Goal: Obtain resource: Obtain resource

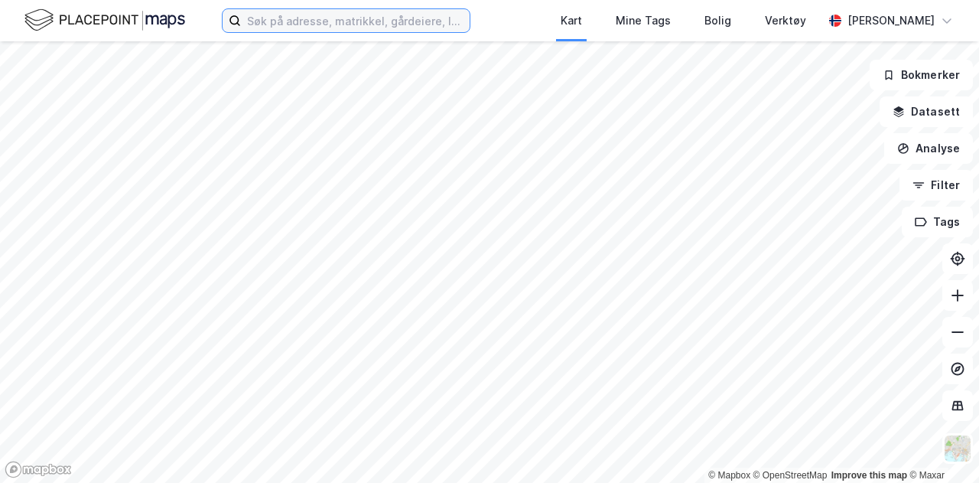
click at [282, 25] on input at bounding box center [355, 20] width 229 height 23
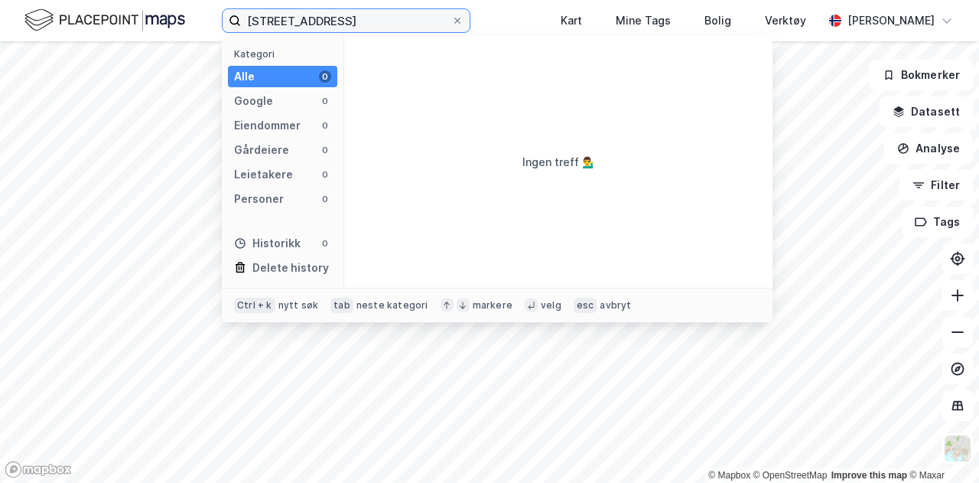
click at [275, 21] on input "[STREET_ADDRESS]" at bounding box center [346, 20] width 210 height 23
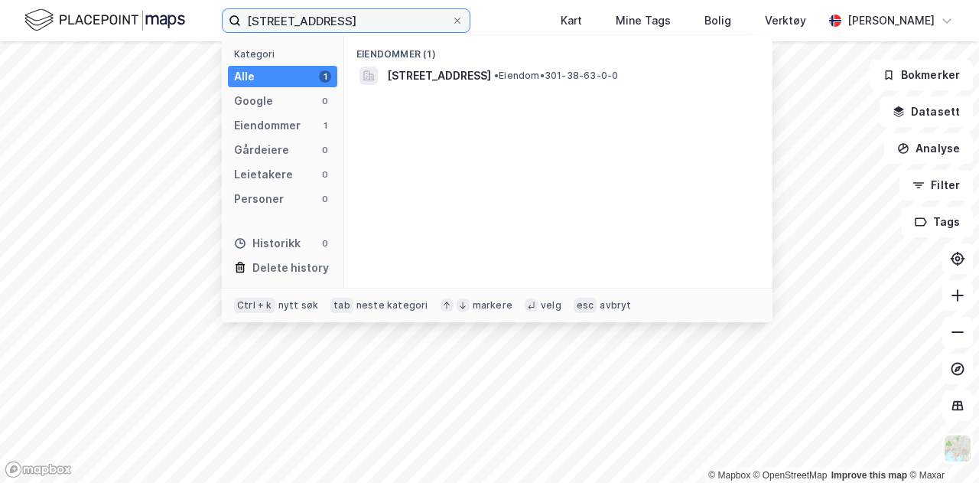
click at [273, 21] on input "[STREET_ADDRESS]" at bounding box center [346, 20] width 210 height 23
type input "[STREET_ADDRESS]"
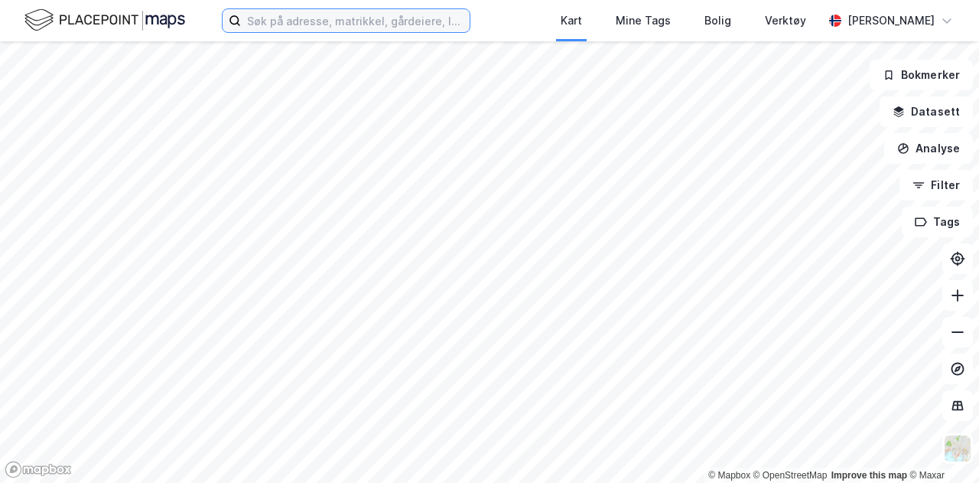
click at [269, 22] on input at bounding box center [355, 20] width 229 height 23
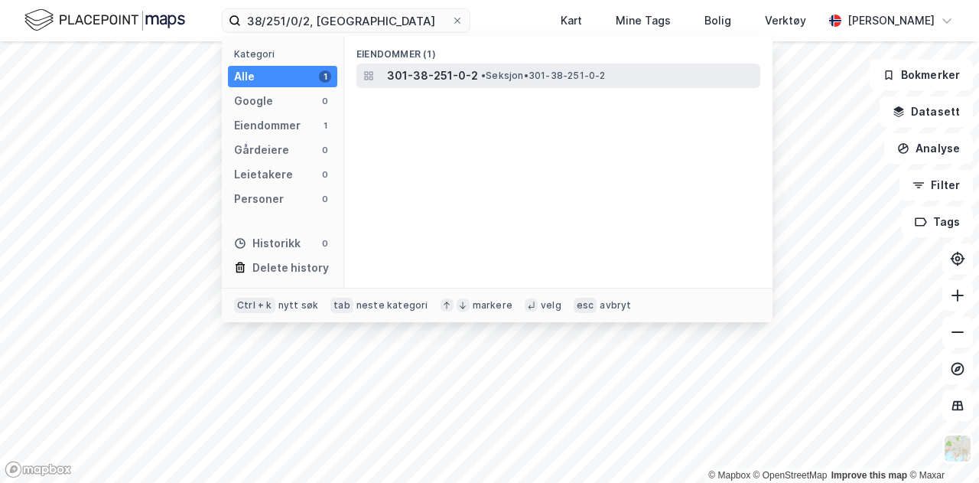
click at [489, 75] on span "• Seksjon • 301-38-251-0-2" at bounding box center [543, 76] width 125 height 12
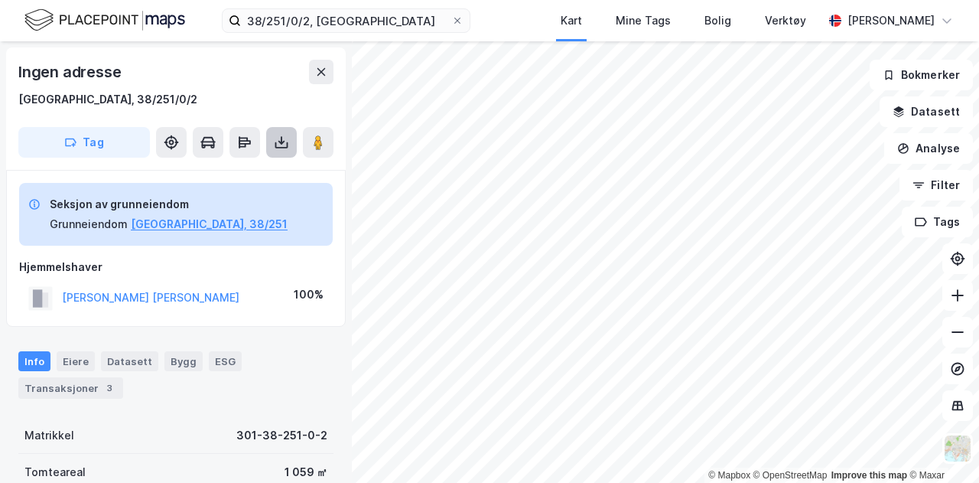
click at [280, 138] on icon at bounding box center [281, 142] width 15 height 15
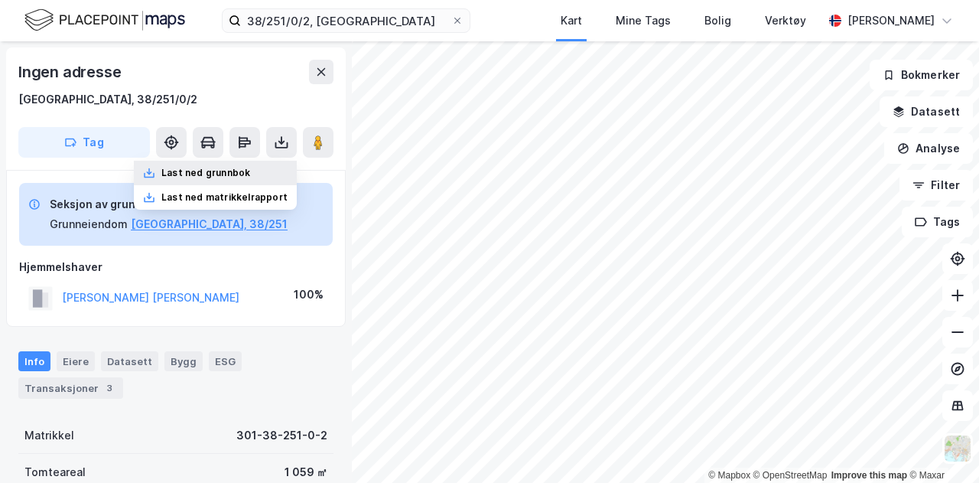
click at [200, 171] on div "Last ned grunnbok" at bounding box center [205, 173] width 89 height 12
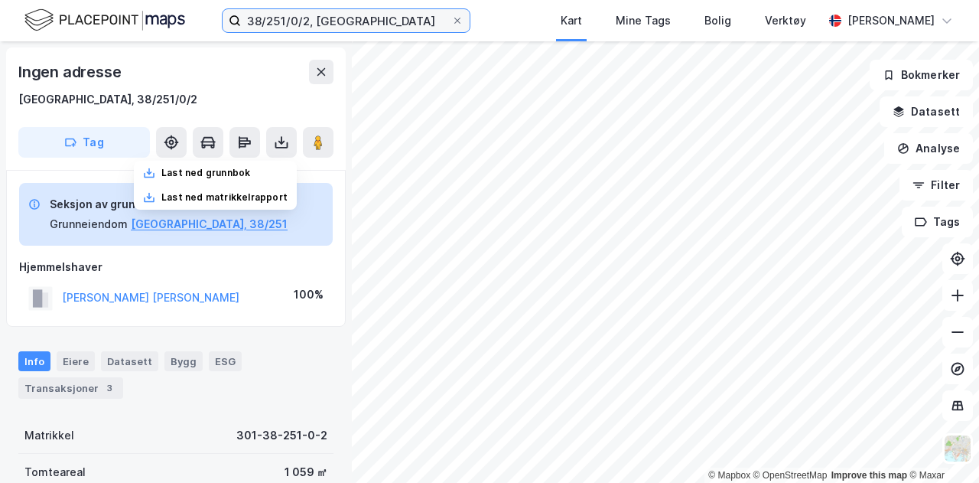
click at [308, 21] on input "38/251/0/2, [GEOGRAPHIC_DATA]" at bounding box center [346, 20] width 210 height 23
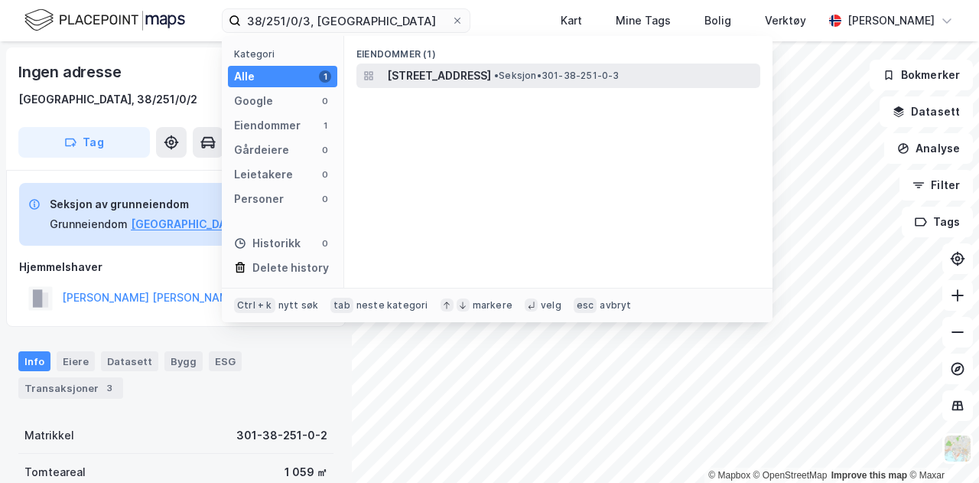
click at [459, 73] on span "[STREET_ADDRESS]" at bounding box center [439, 76] width 104 height 18
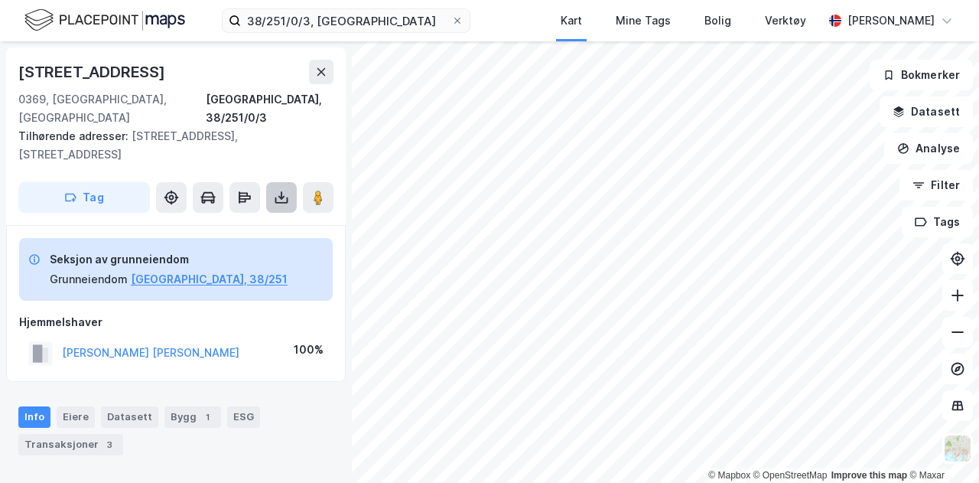
click at [283, 195] on icon at bounding box center [281, 197] width 6 height 4
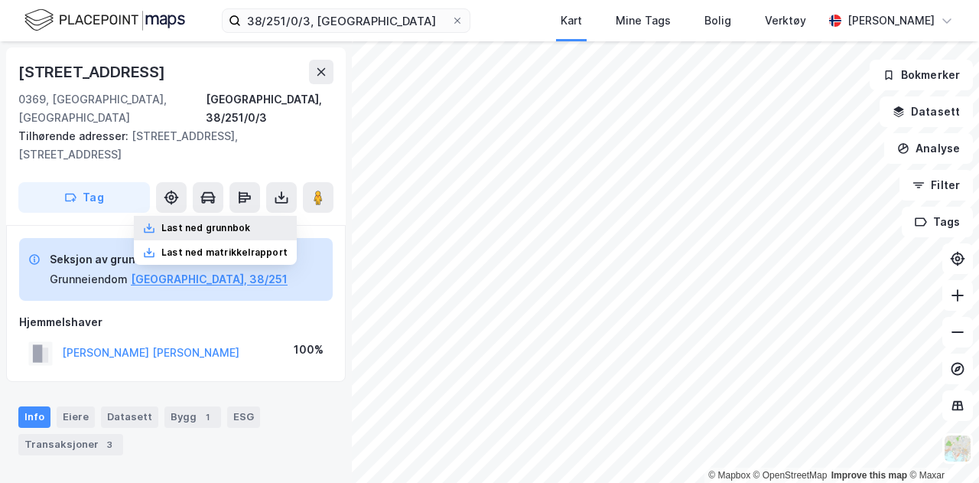
click at [239, 222] on div "Last ned grunnbok" at bounding box center [205, 228] width 89 height 12
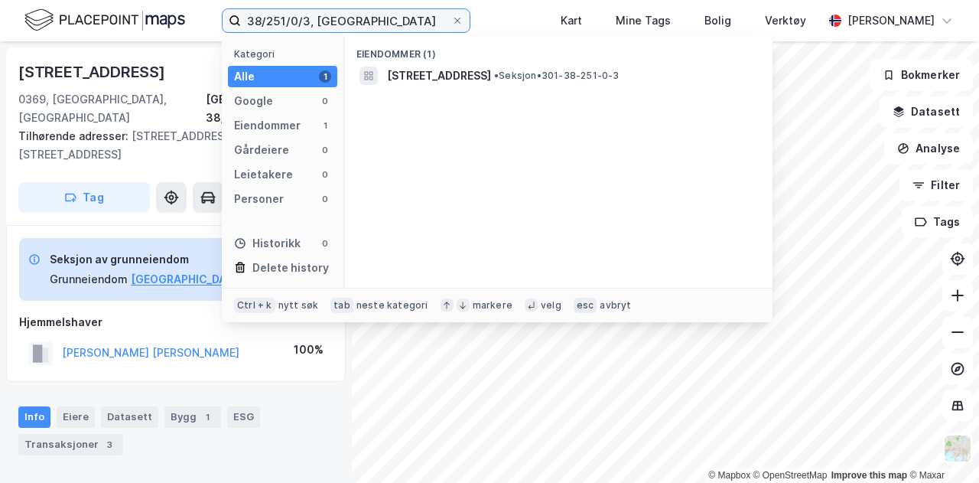
click at [311, 18] on input "38/251/0/3, [GEOGRAPHIC_DATA]" at bounding box center [346, 20] width 210 height 23
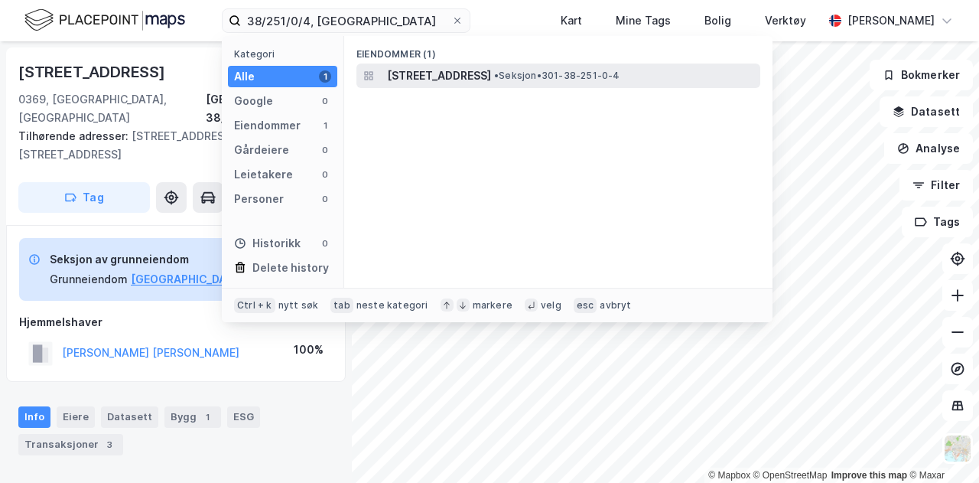
click at [461, 74] on span "[STREET_ADDRESS]" at bounding box center [439, 76] width 104 height 18
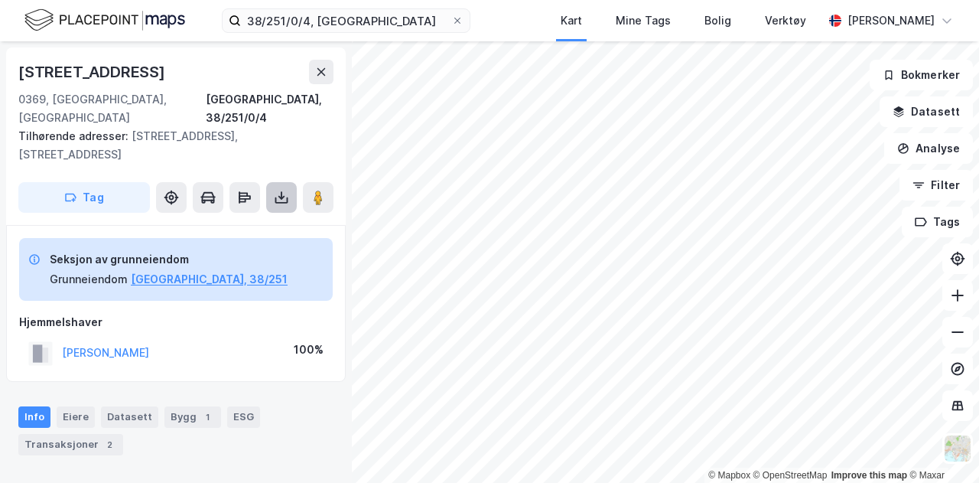
click at [280, 195] on icon at bounding box center [281, 197] width 6 height 4
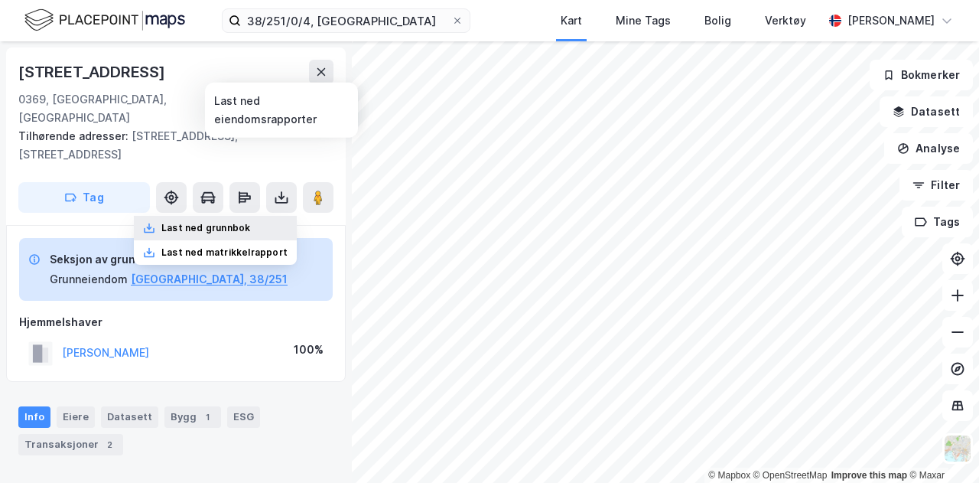
click at [223, 222] on div "Last ned grunnbok" at bounding box center [205, 228] width 89 height 12
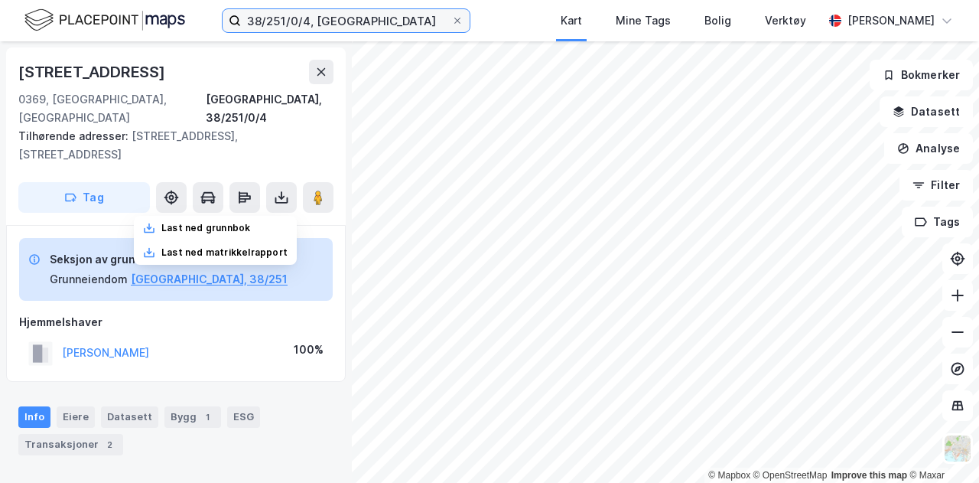
click at [306, 21] on input "38/251/0/4, [GEOGRAPHIC_DATA]" at bounding box center [346, 20] width 210 height 23
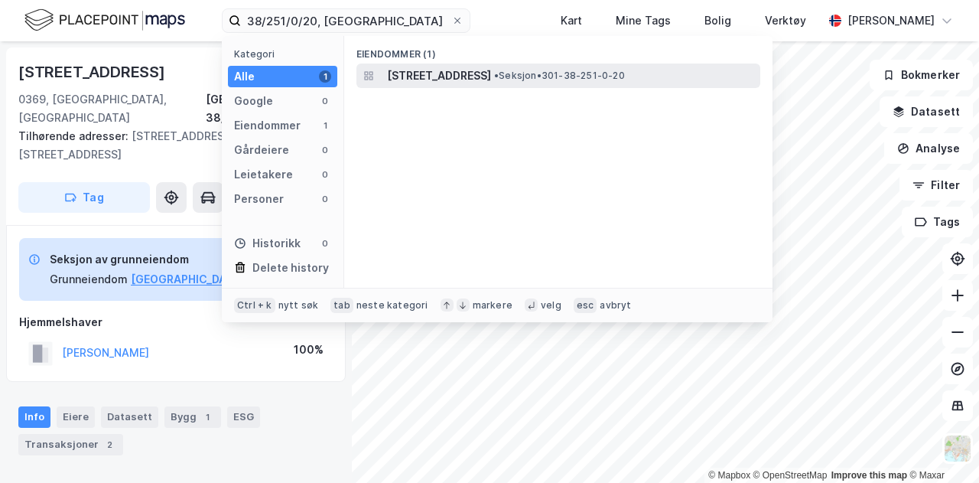
click at [420, 75] on span "[STREET_ADDRESS]" at bounding box center [439, 76] width 104 height 18
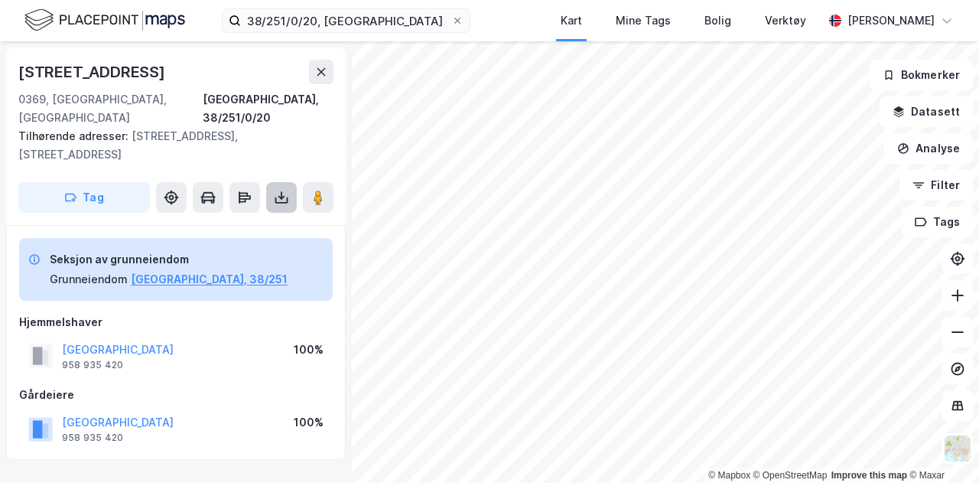
click at [288, 190] on icon at bounding box center [281, 197] width 15 height 15
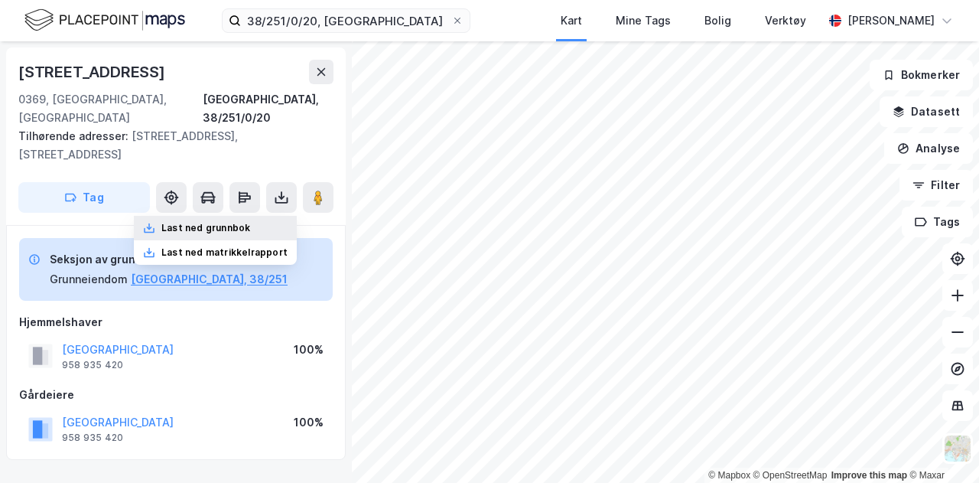
click at [245, 222] on div "Last ned grunnbok" at bounding box center [205, 228] width 89 height 12
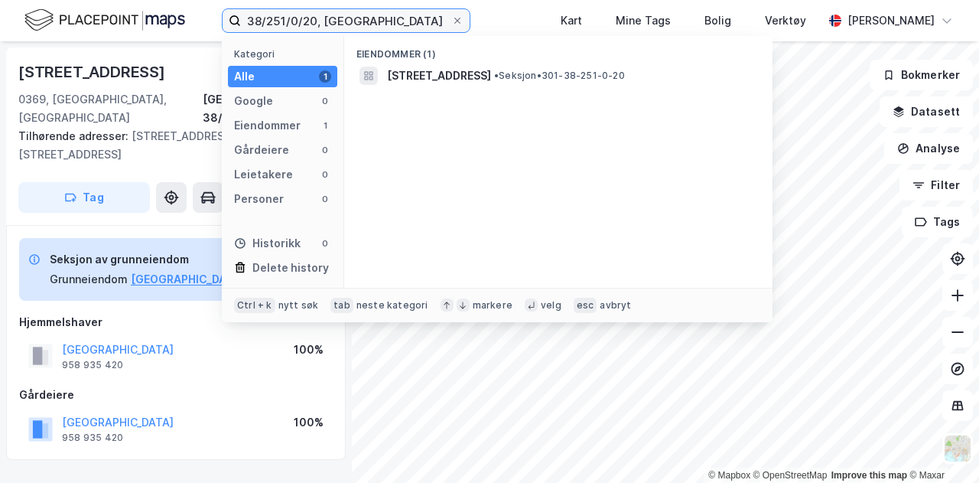
click at [312, 19] on input "38/251/0/20, [GEOGRAPHIC_DATA]" at bounding box center [346, 20] width 210 height 23
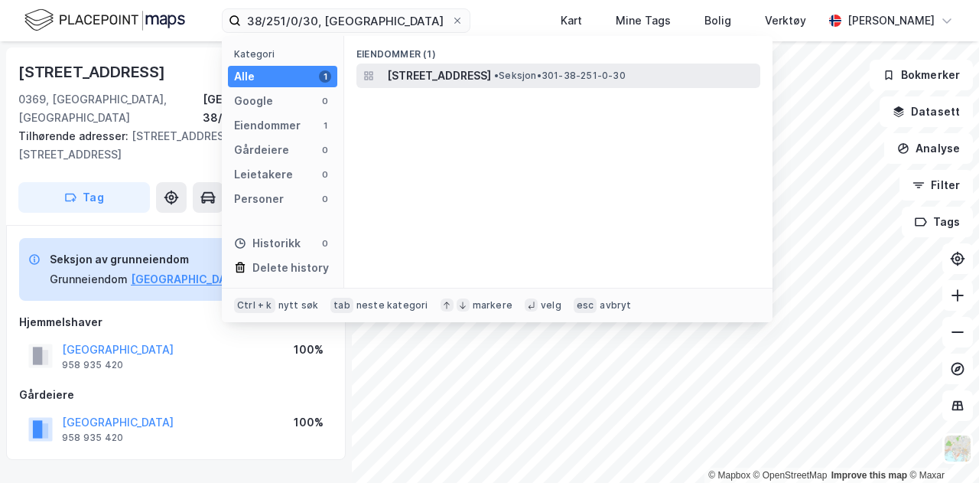
click at [435, 77] on span "[STREET_ADDRESS]" at bounding box center [439, 76] width 104 height 18
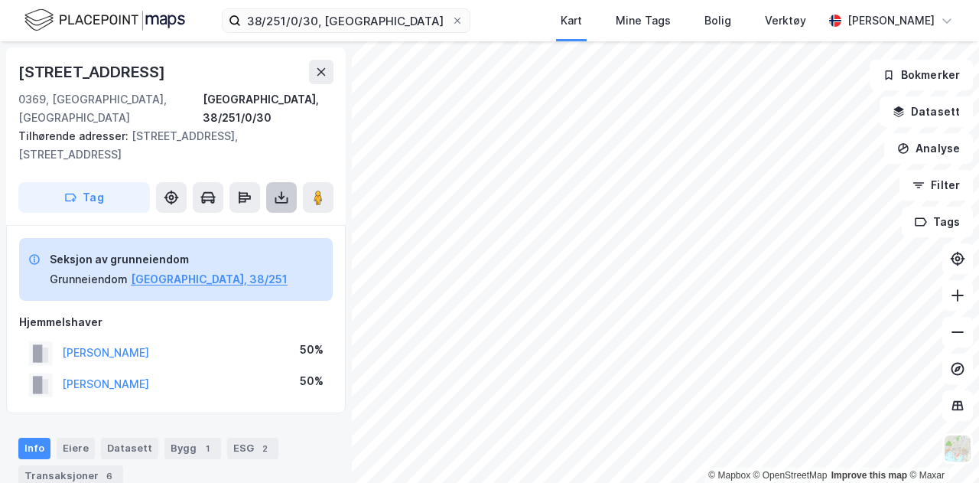
click at [285, 190] on icon at bounding box center [281, 197] width 15 height 15
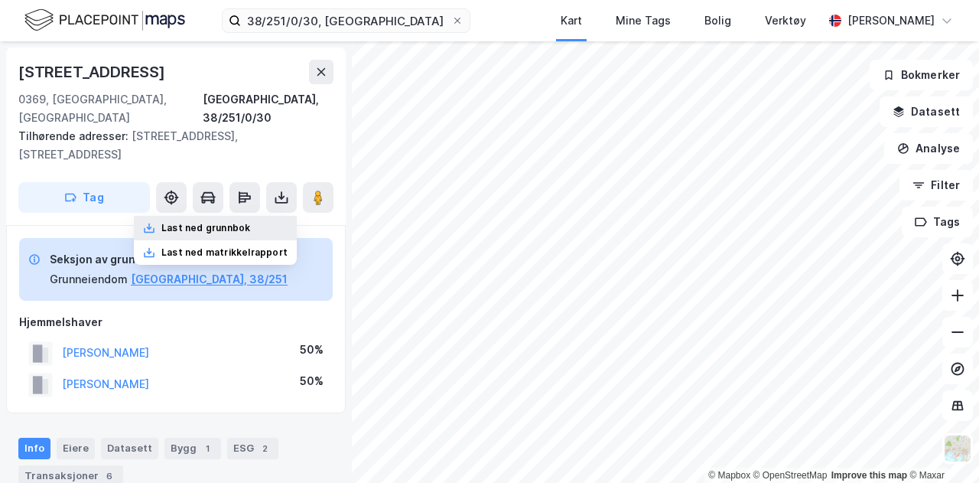
click at [247, 222] on div "Last ned grunnbok" at bounding box center [205, 228] width 89 height 12
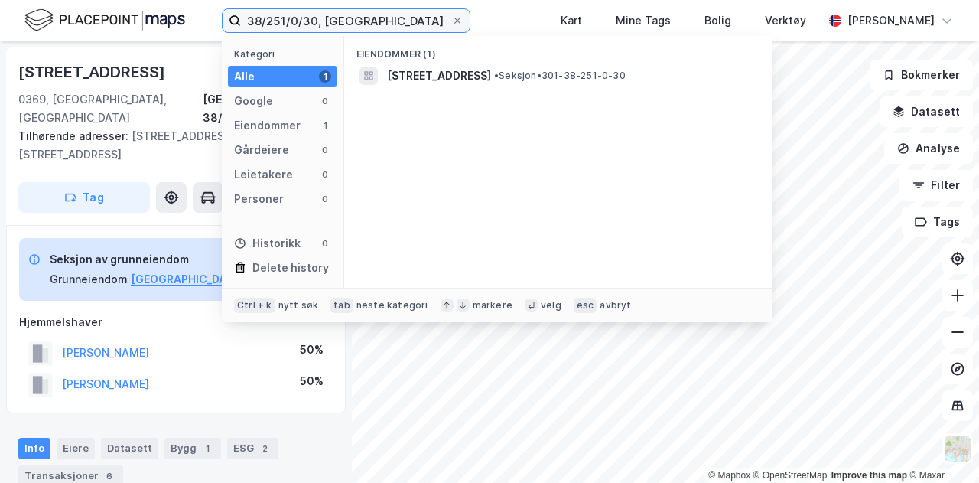
click at [310, 21] on input "38/251/0/30, [GEOGRAPHIC_DATA]" at bounding box center [346, 20] width 210 height 23
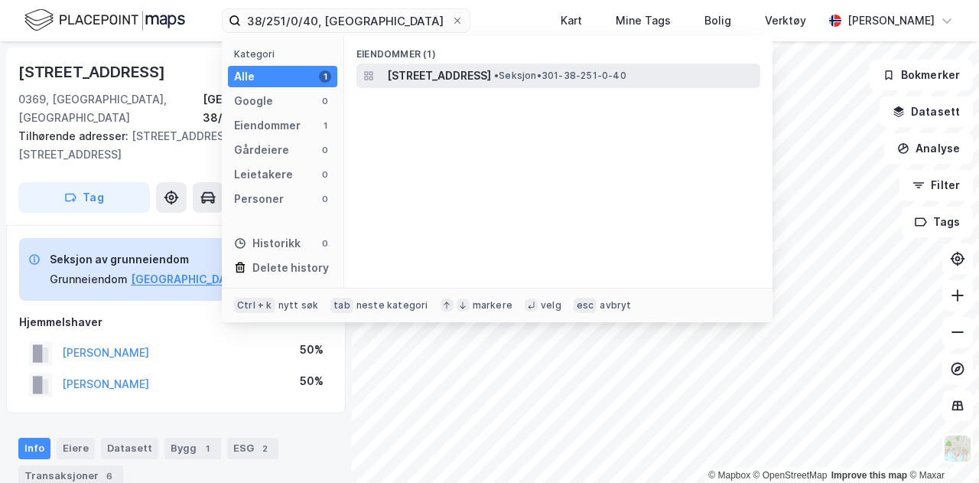
click at [459, 75] on span "[STREET_ADDRESS]" at bounding box center [439, 76] width 104 height 18
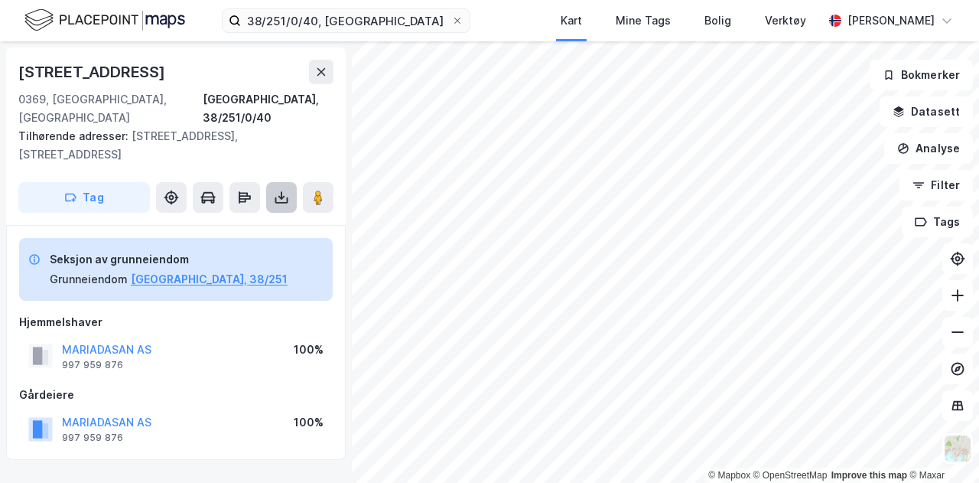
click at [272, 182] on button at bounding box center [281, 197] width 31 height 31
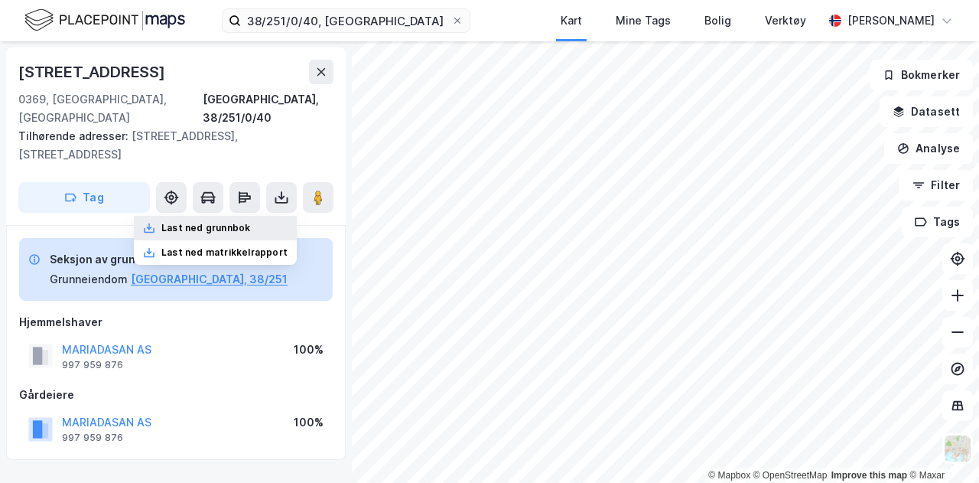
click at [226, 222] on div "Last ned grunnbok" at bounding box center [205, 228] width 89 height 12
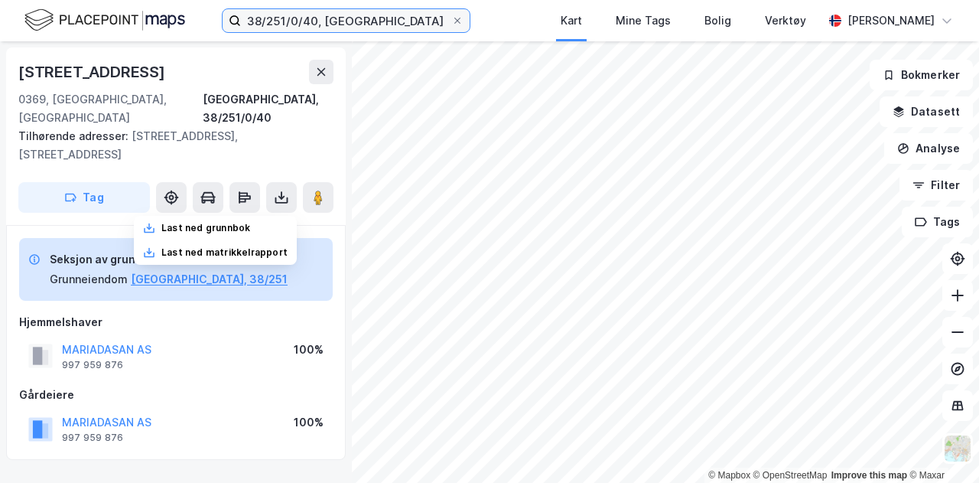
click at [304, 21] on input "38/251/0/40, [GEOGRAPHIC_DATA]" at bounding box center [346, 20] width 210 height 23
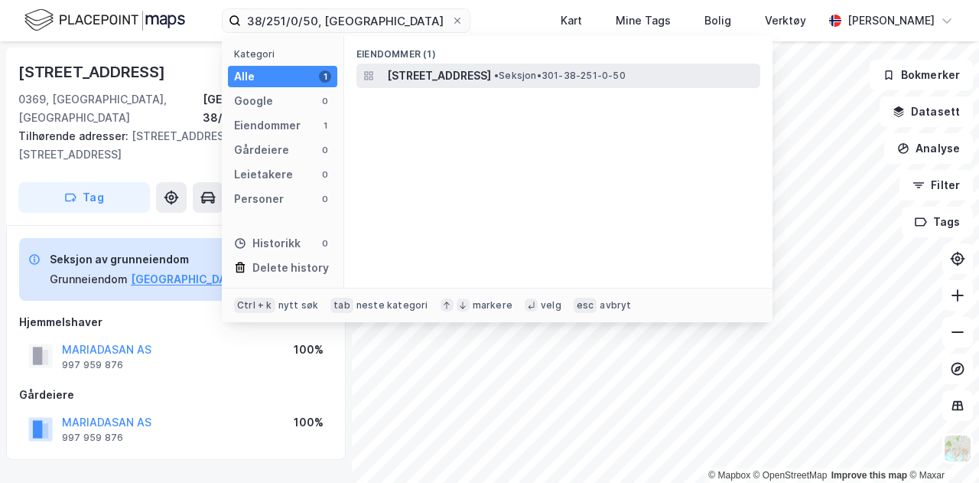
click at [425, 71] on span "[STREET_ADDRESS]" at bounding box center [439, 76] width 104 height 18
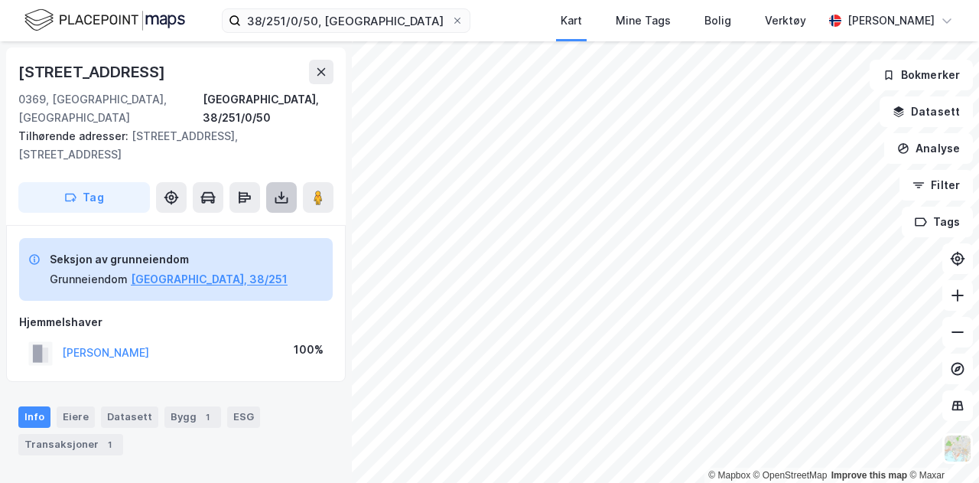
click at [278, 190] on icon at bounding box center [281, 197] width 15 height 15
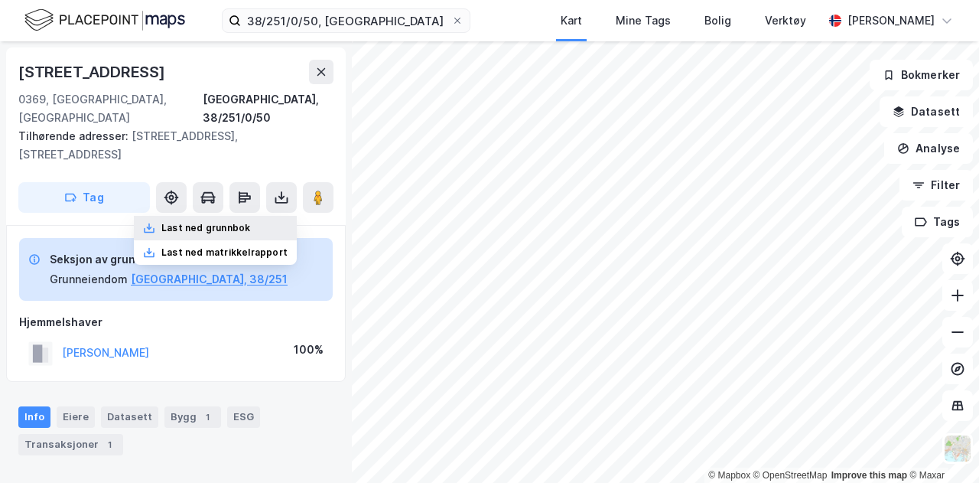
click at [236, 222] on div "Last ned grunnbok" at bounding box center [205, 228] width 89 height 12
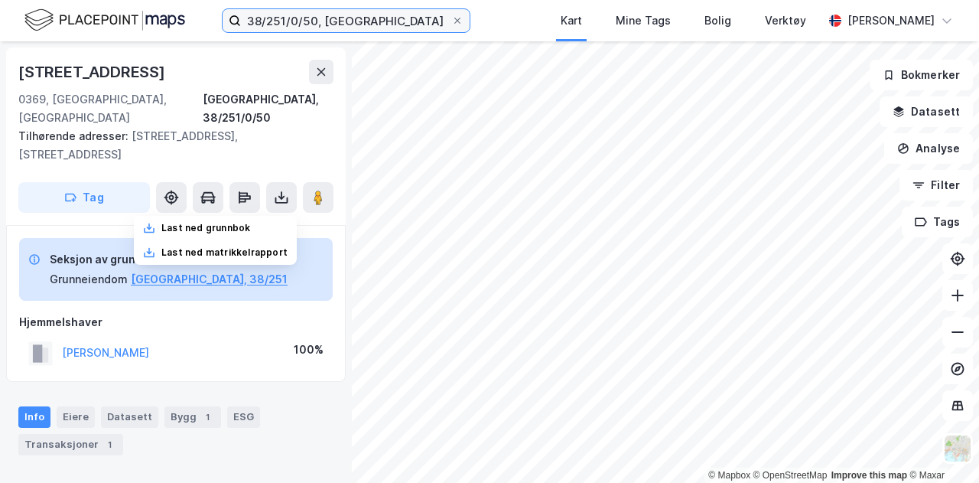
click at [311, 18] on input "38/251/0/50, [GEOGRAPHIC_DATA]" at bounding box center [346, 20] width 210 height 23
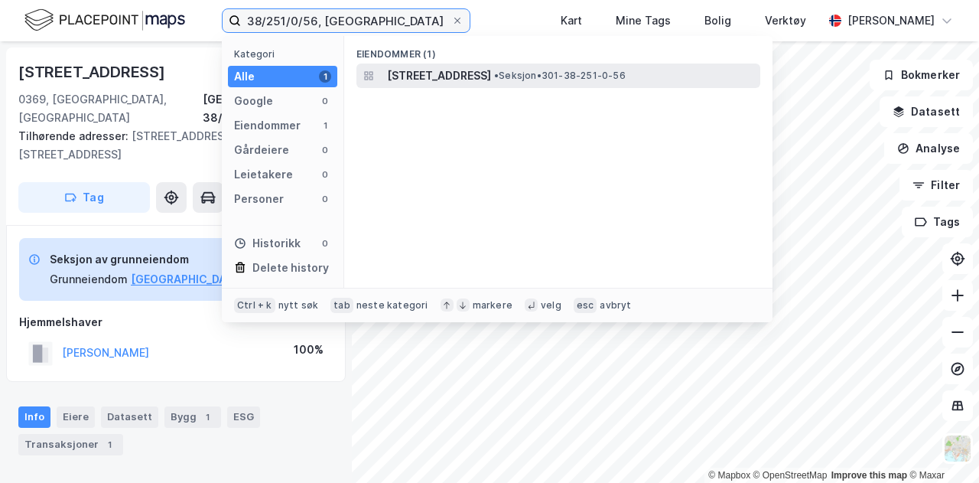
type input "38/251/0/56, [GEOGRAPHIC_DATA]"
click at [447, 73] on span "[STREET_ADDRESS]" at bounding box center [439, 76] width 104 height 18
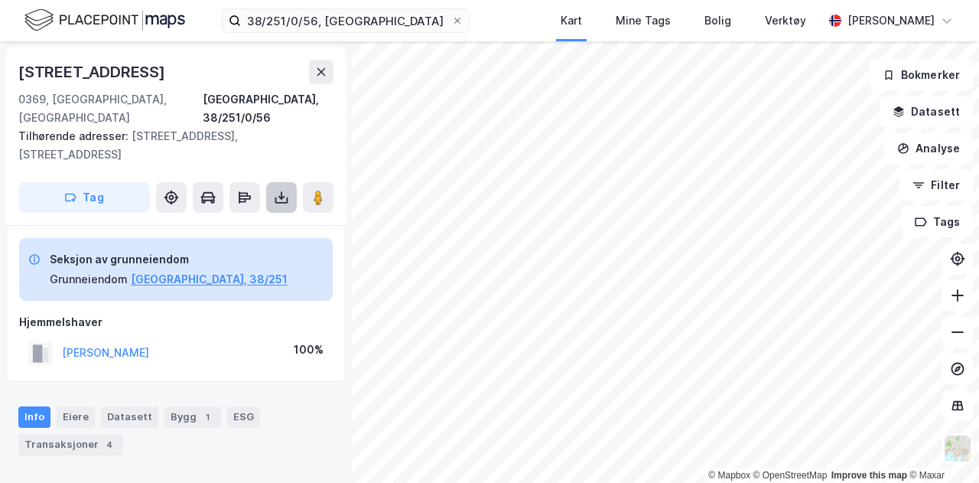
click at [280, 190] on icon at bounding box center [281, 197] width 15 height 15
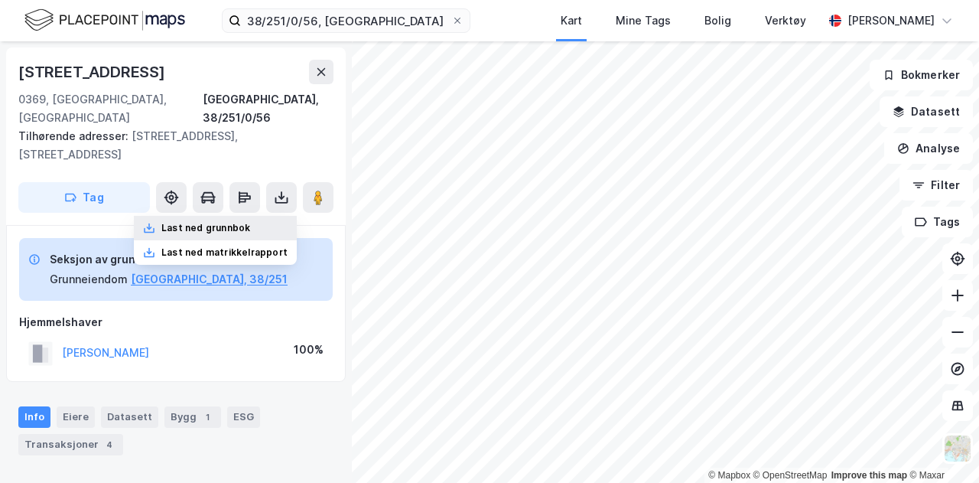
click at [238, 216] on div "Last ned grunnbok" at bounding box center [215, 228] width 163 height 24
click at [228, 222] on div "Last ned grunnbok" at bounding box center [205, 228] width 89 height 12
